Goal: Transaction & Acquisition: Purchase product/service

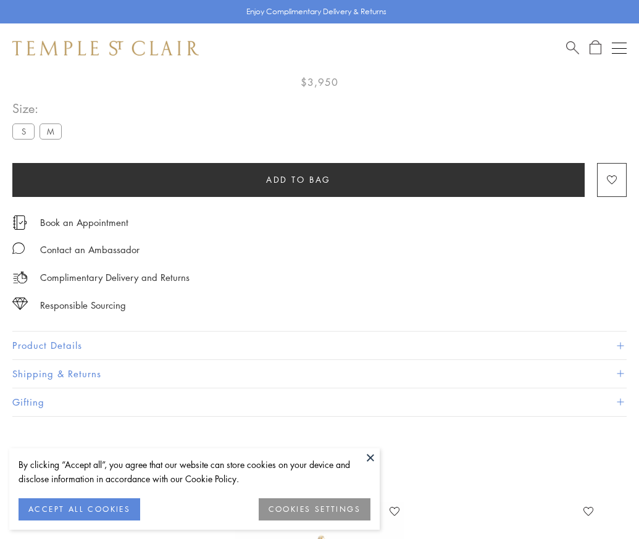
click at [298, 173] on span "Add to bag" at bounding box center [298, 180] width 65 height 14
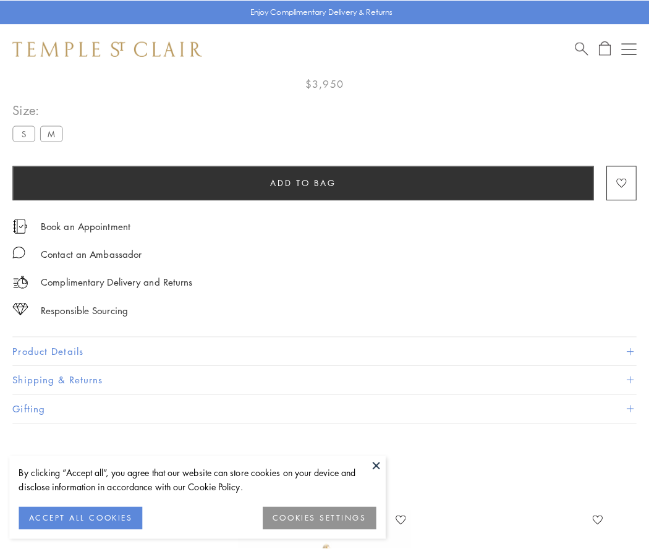
scroll to position [73, 0]
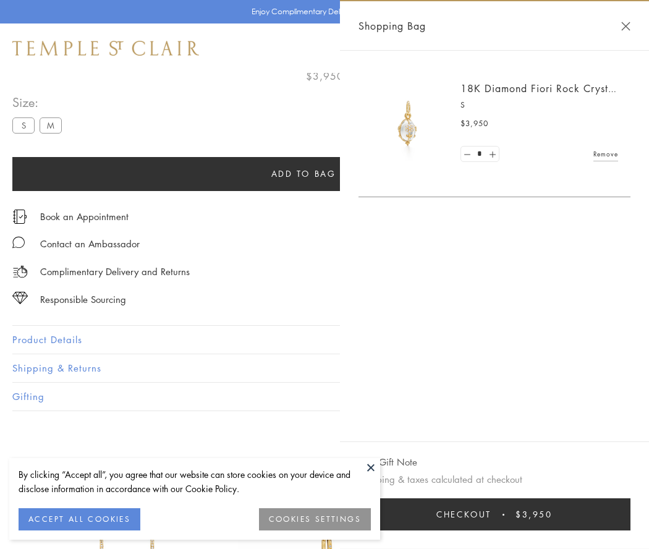
click at [502, 514] on button "Checkout $3,950" at bounding box center [494, 514] width 272 height 32
